Goal: Task Accomplishment & Management: Manage account settings

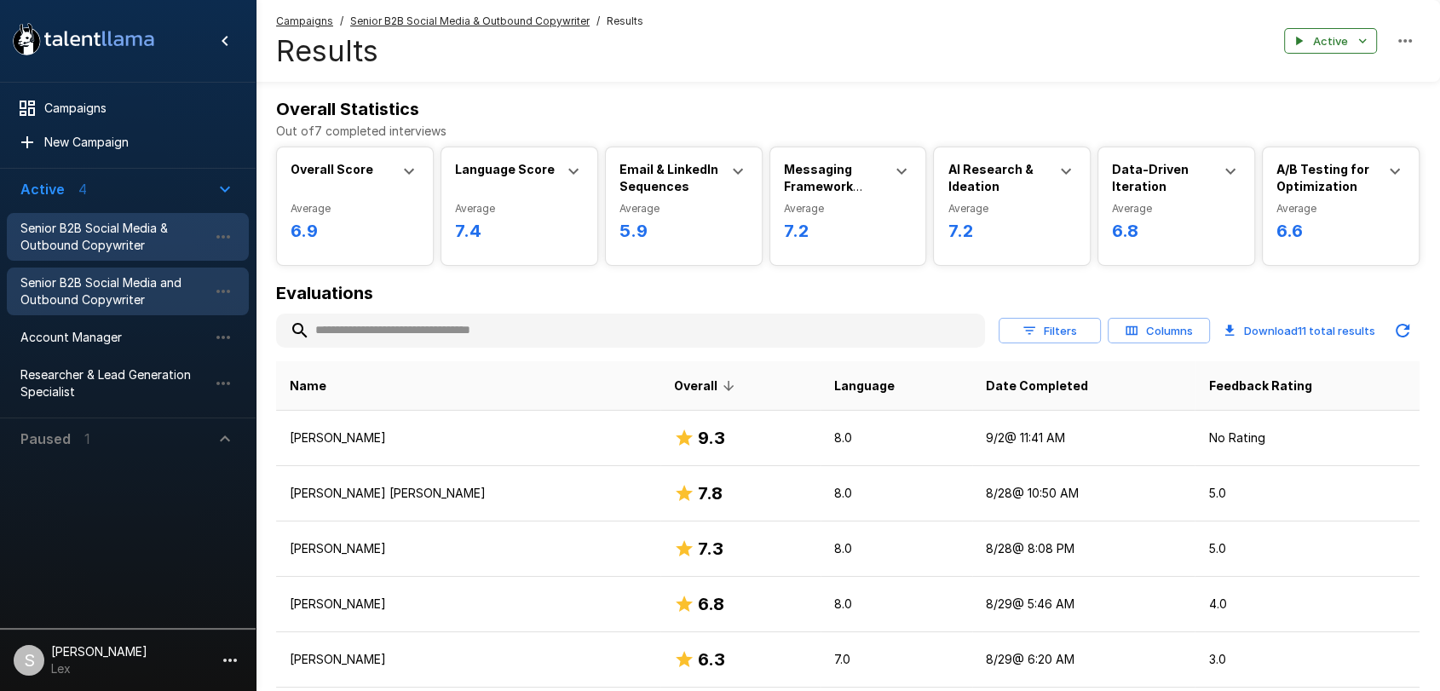
click at [138, 298] on span "Senior B2B Social Media and Outbound Copywriter" at bounding box center [114, 291] width 188 height 34
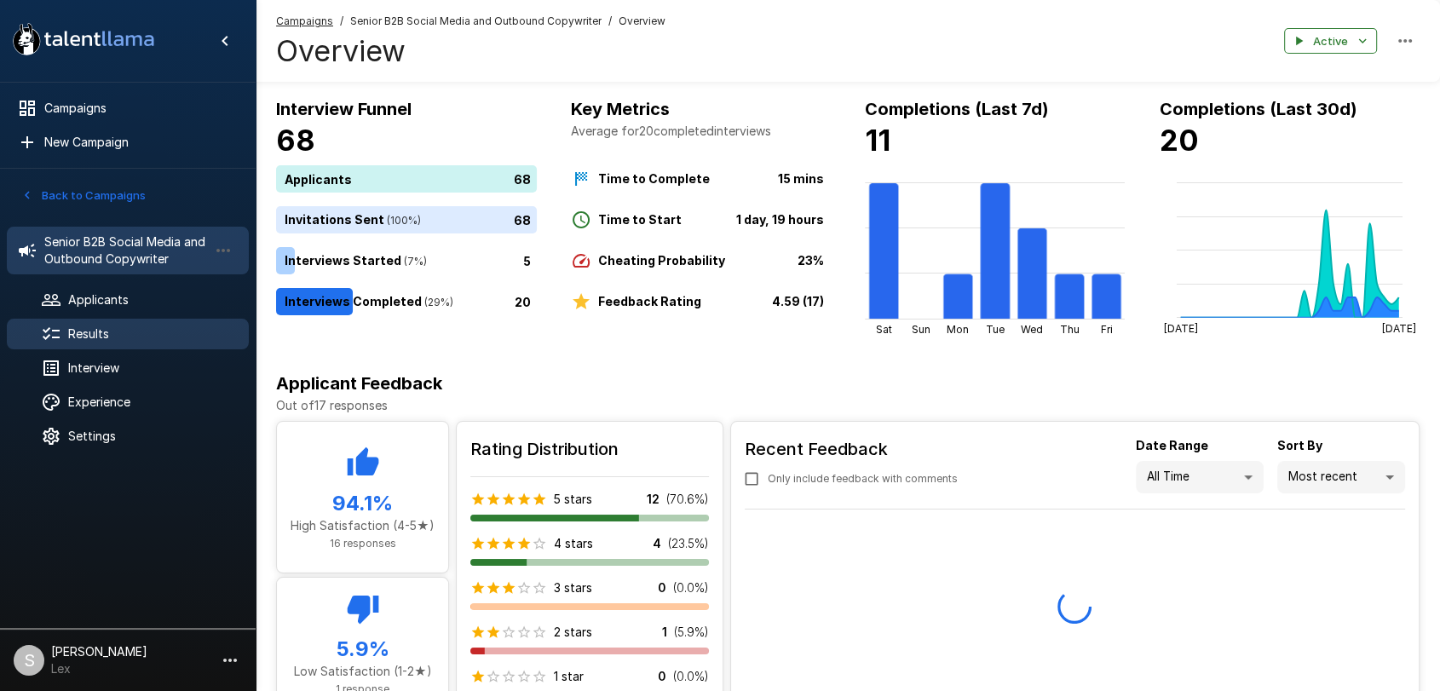
click at [113, 339] on span "Results" at bounding box center [151, 334] width 167 height 17
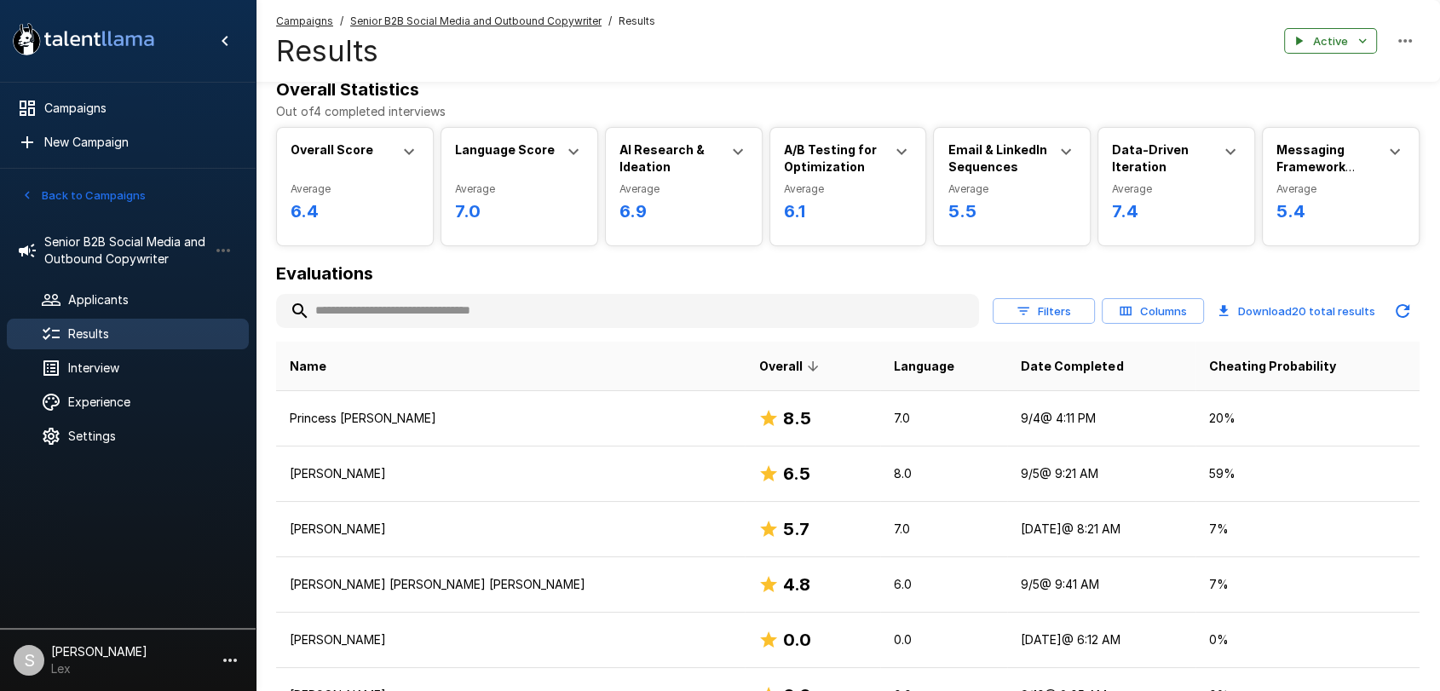
scroll to position [10, 0]
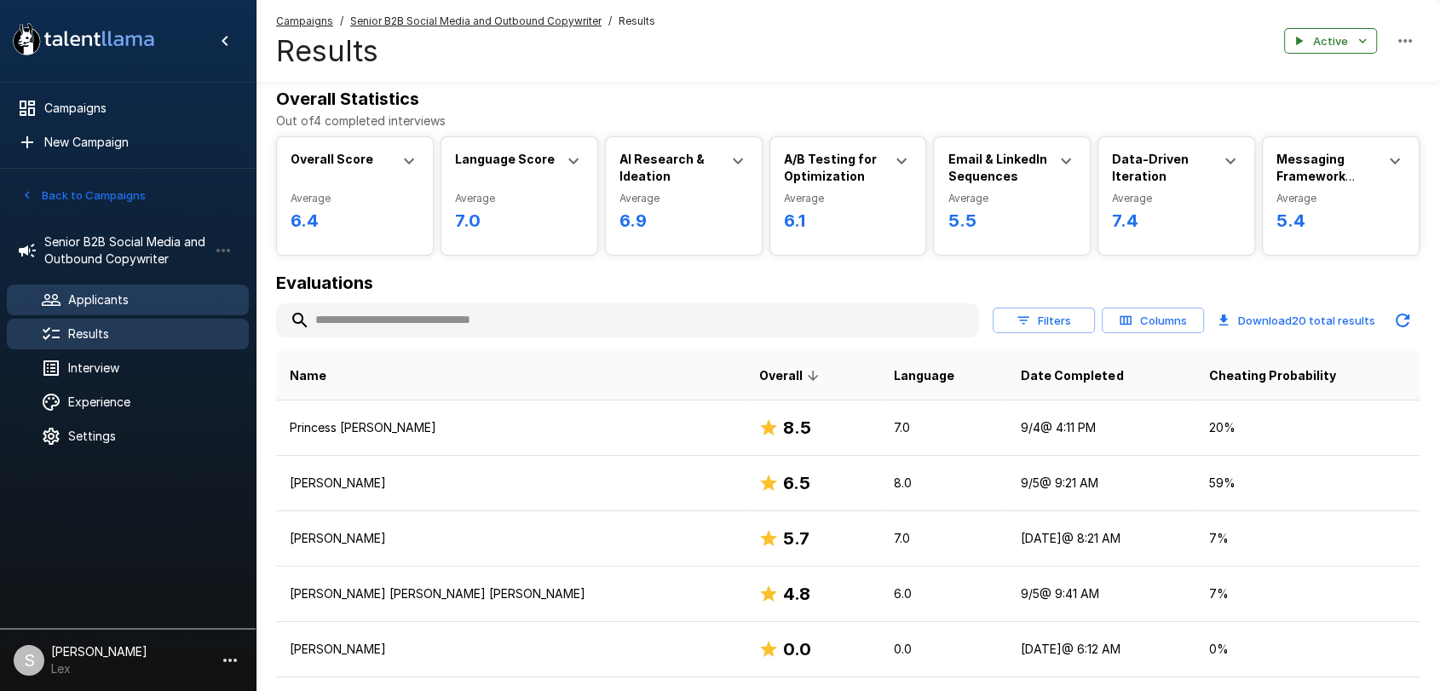
click at [89, 297] on span "Applicants" at bounding box center [151, 300] width 167 height 17
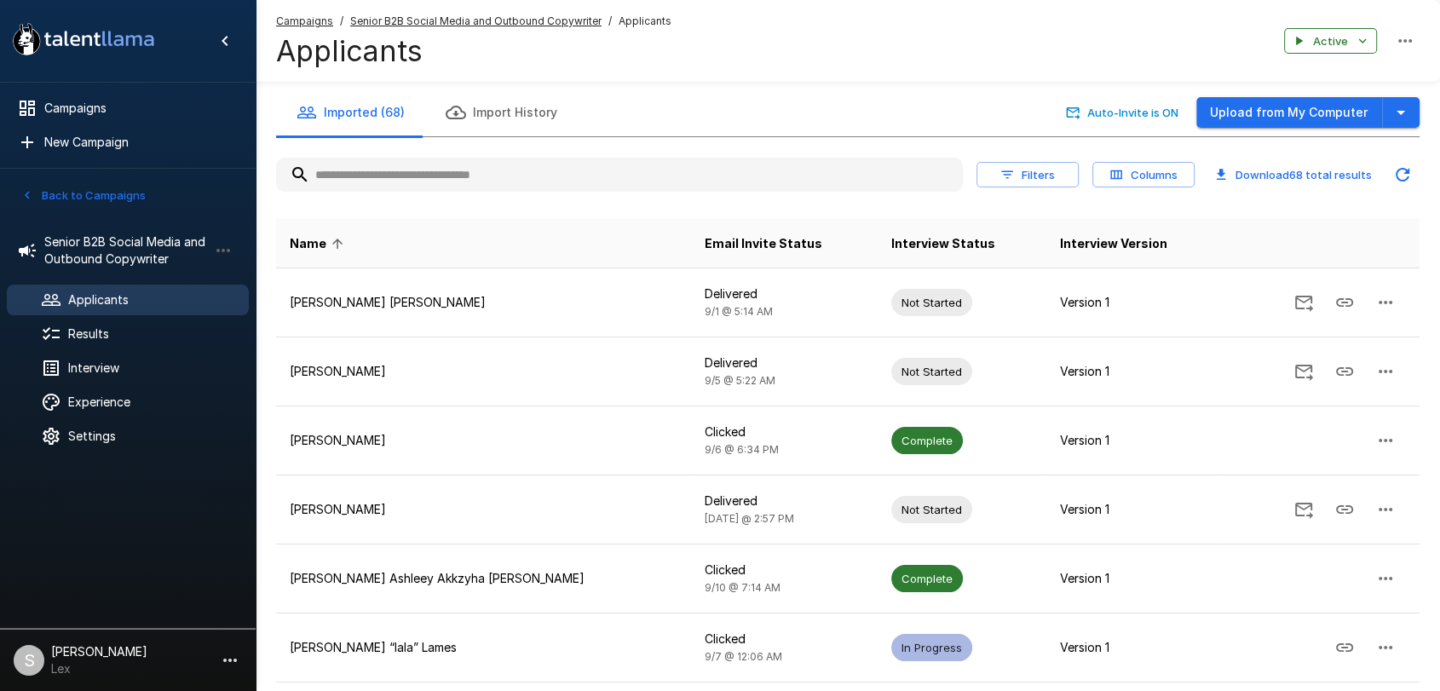
click at [449, 176] on input "text" at bounding box center [619, 174] width 687 height 31
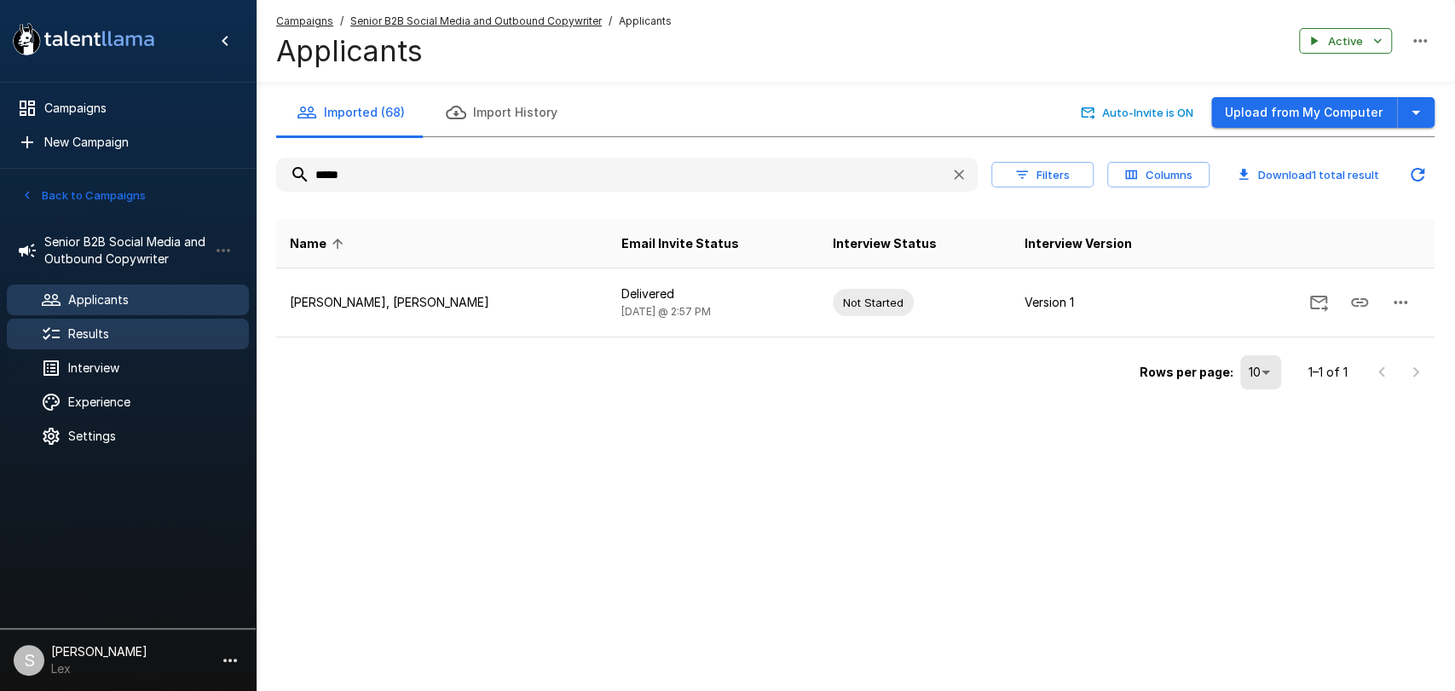
type input "*****"
click at [95, 335] on span "Results" at bounding box center [151, 334] width 167 height 17
